Goal: Information Seeking & Learning: Understand process/instructions

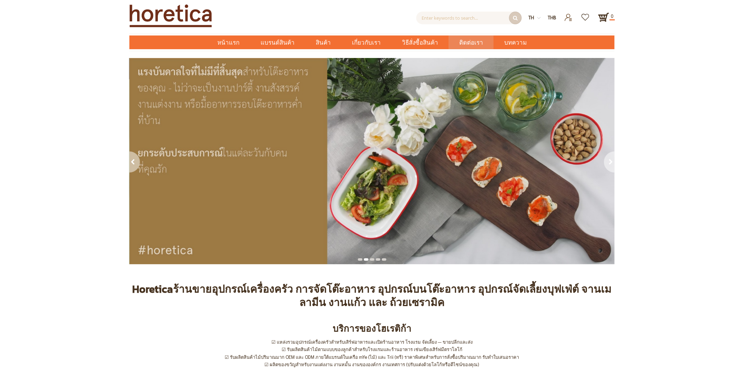
click at [462, 46] on span "ติดต่อเรา" at bounding box center [471, 43] width 24 height 14
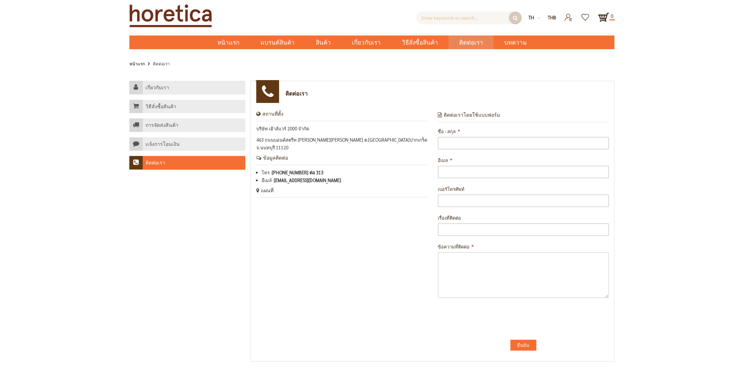
click at [155, 118] on ul "เกี่ยวกับเรา วิธีสั่งซื้อสินค้า การจัดส่งสินค้า เเจ้งการโอนเงิน ติดต่อเรา" at bounding box center [187, 125] width 116 height 89
click at [160, 122] on h4 "การจัดส่งสินค้า" at bounding box center [162, 125] width 33 height 6
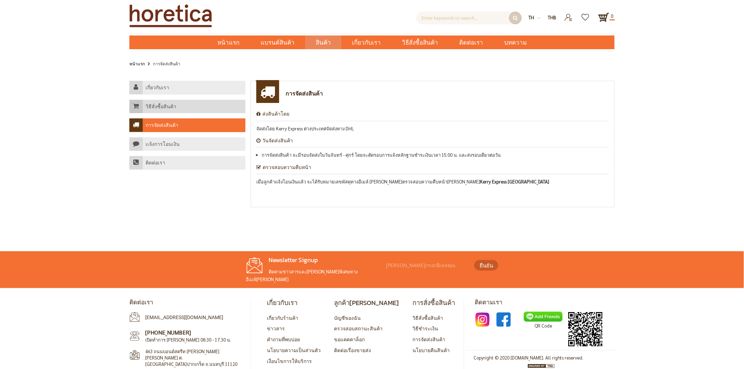
drag, startPoint x: 0, startPoint y: 0, endPoint x: 163, endPoint y: 109, distance: 195.7
click at [163, 109] on h4 "วิธีสั่งซื้อสินค้า" at bounding box center [161, 107] width 31 height 6
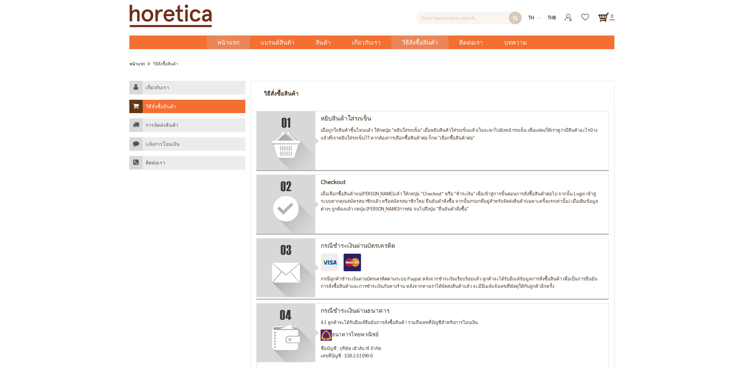
click at [240, 44] on span "หน้าแรก" at bounding box center [228, 42] width 22 height 9
